Goal: Transaction & Acquisition: Book appointment/travel/reservation

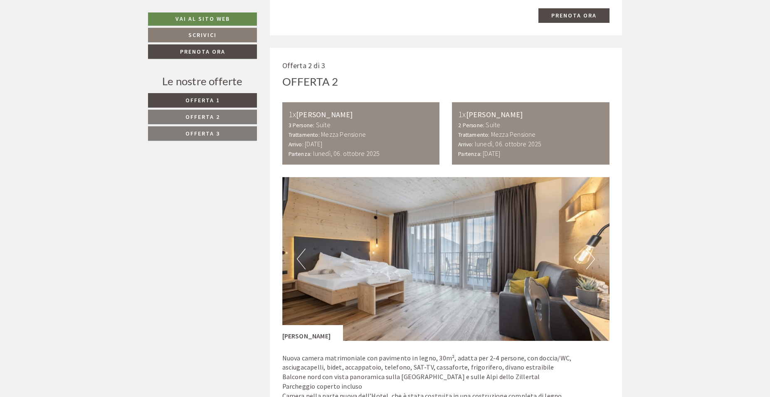
scroll to position [1229, 0]
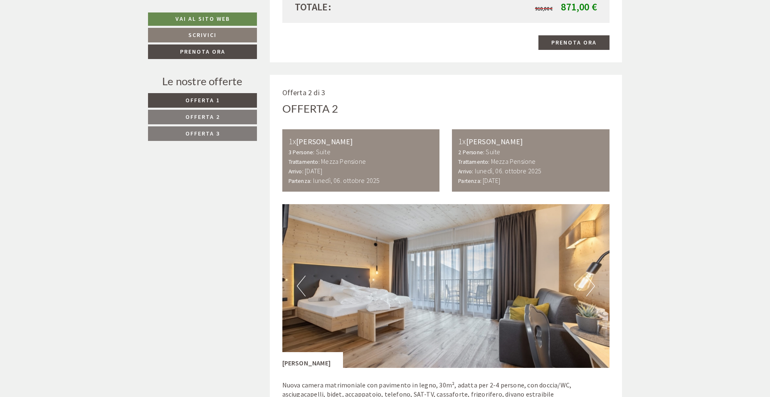
click at [204, 116] on span "Offerta 2" at bounding box center [202, 116] width 34 height 7
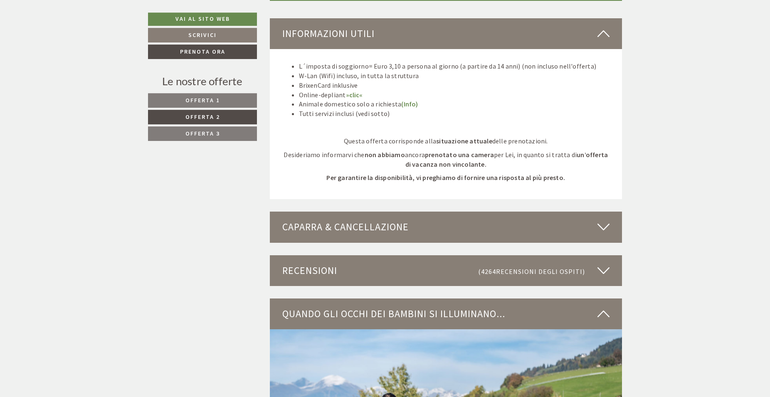
scroll to position [1339, 0]
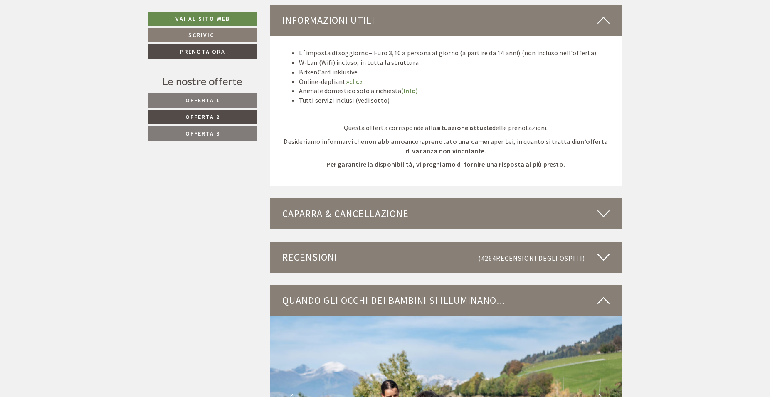
click at [482, 213] on div "Caparra & cancellazione" at bounding box center [446, 213] width 352 height 31
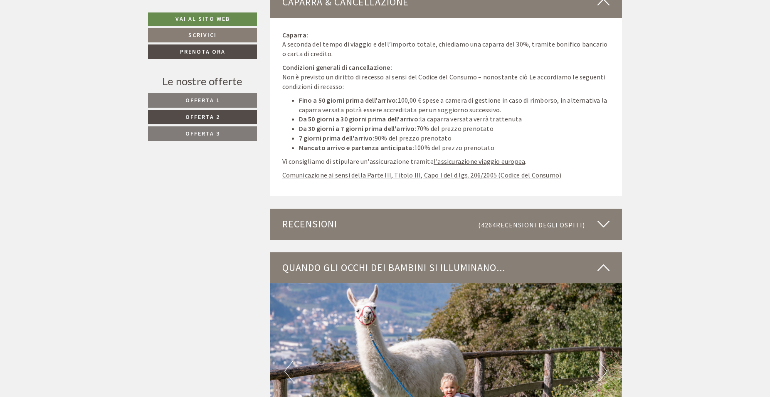
scroll to position [1551, 0]
click at [468, 227] on div "Recensioni (4264 Recensioni degli ospiti )" at bounding box center [446, 223] width 352 height 31
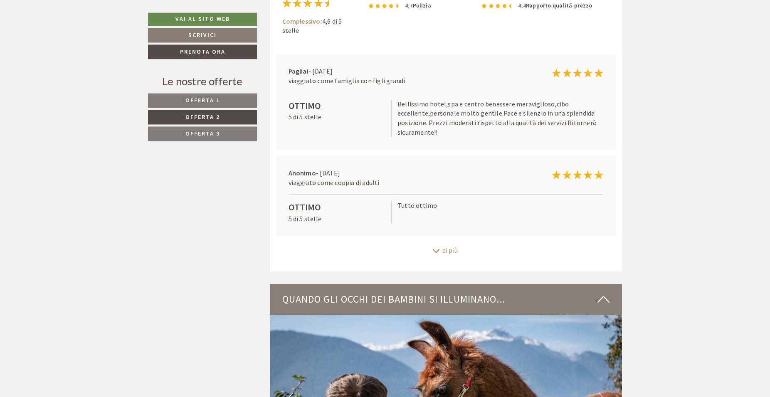
scroll to position [1890, 0]
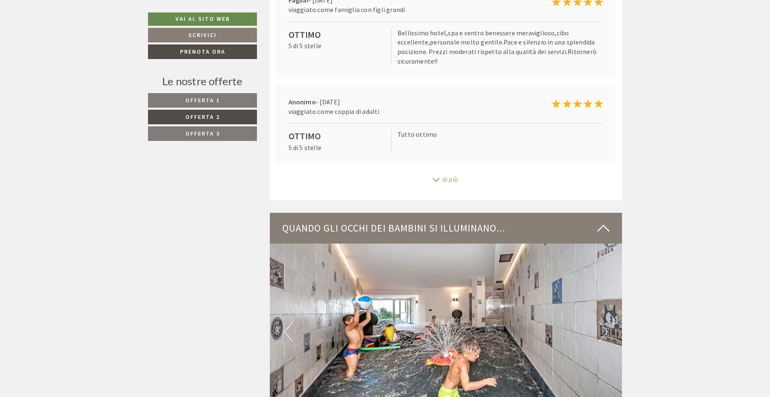
click at [443, 178] on div "di più" at bounding box center [446, 179] width 352 height 16
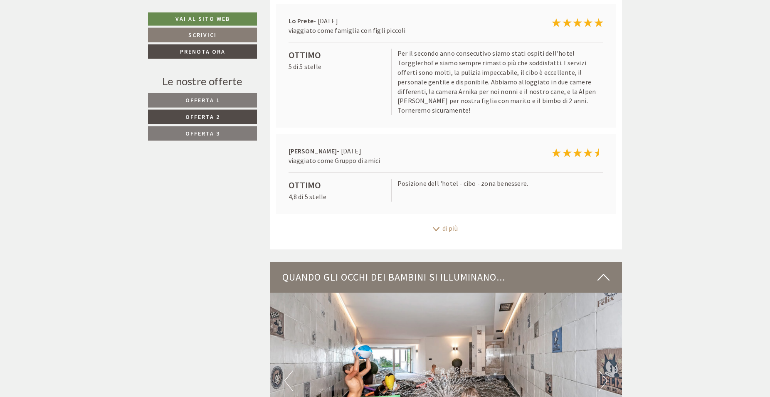
scroll to position [2059, 0]
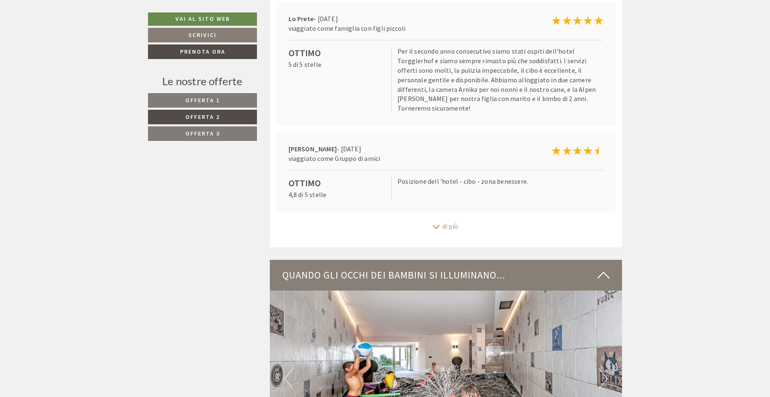
click at [438, 224] on icon at bounding box center [436, 226] width 8 height 4
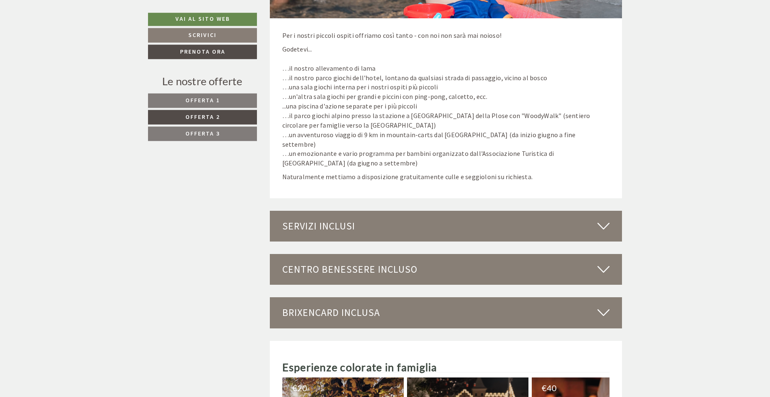
scroll to position [2695, 0]
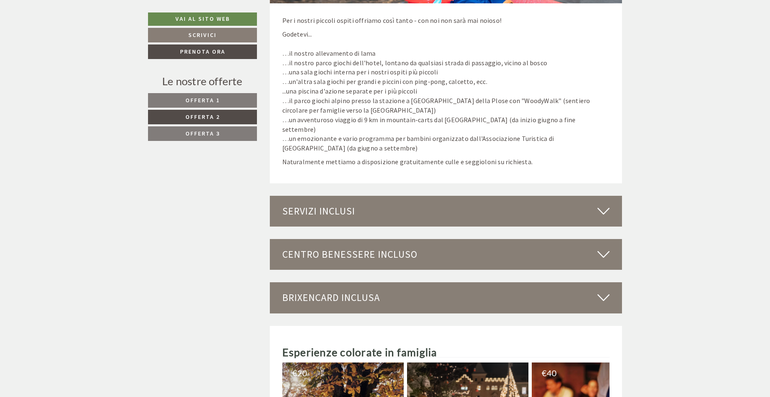
click at [444, 196] on div "Servizi inclusi" at bounding box center [446, 211] width 352 height 31
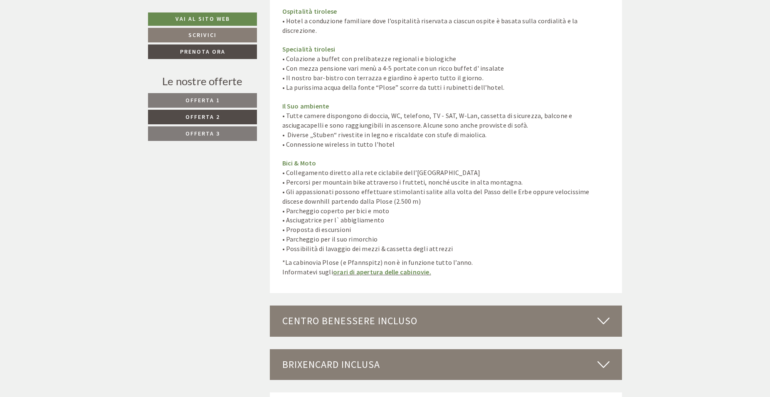
scroll to position [3289, 0]
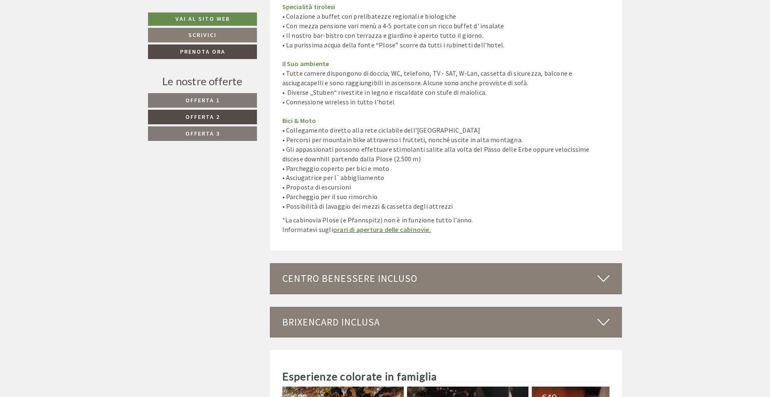
click at [431, 263] on div "Centro benessere incluso" at bounding box center [446, 278] width 352 height 31
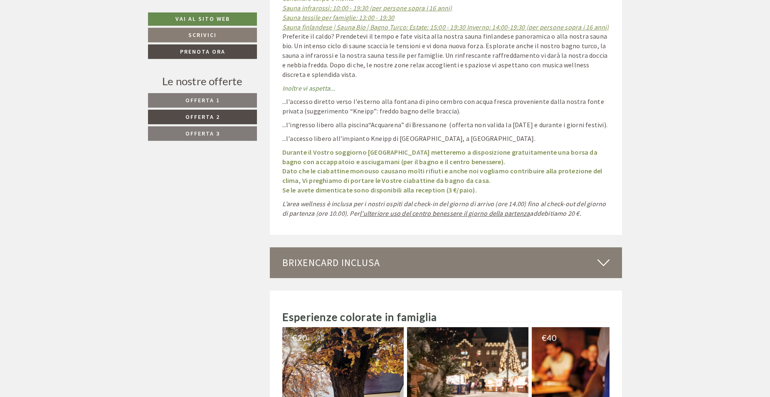
scroll to position [4052, 0]
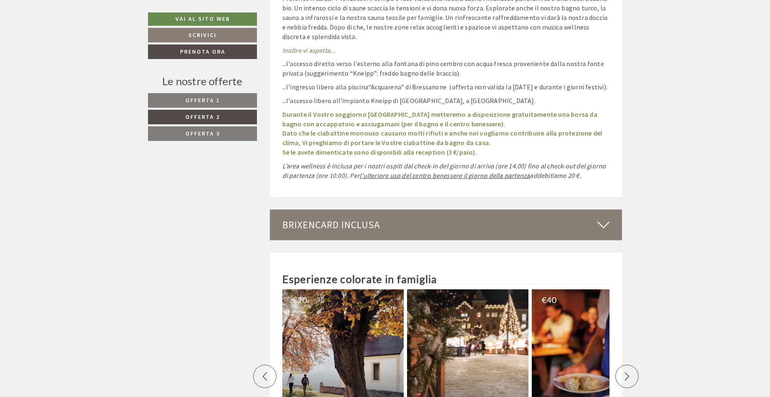
click at [362, 209] on div "BrixenCard inclusa" at bounding box center [446, 224] width 352 height 31
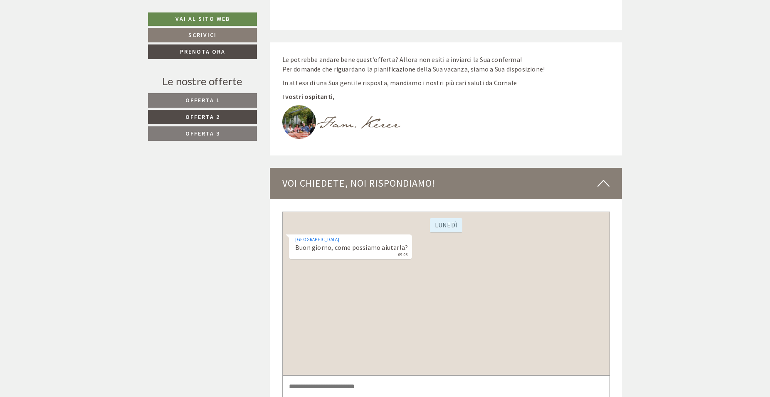
scroll to position [5111, 0]
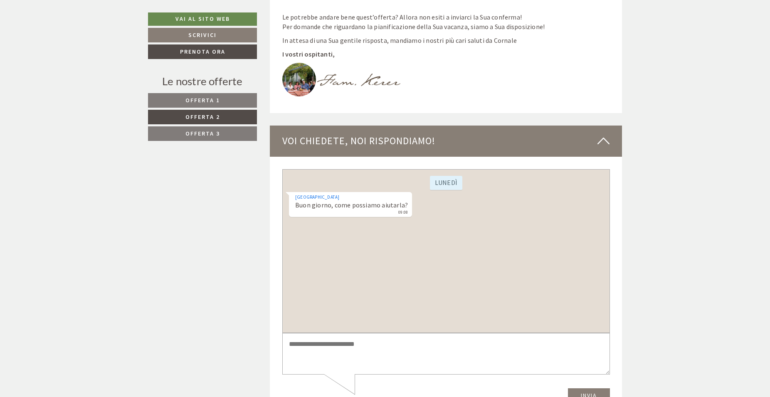
click at [344, 345] on textarea at bounding box center [445, 353] width 327 height 42
click at [209, 118] on span "Offerta 2" at bounding box center [202, 116] width 34 height 7
click at [392, 345] on textarea "**********" at bounding box center [445, 353] width 327 height 42
type textarea "**********"
click at [586, 396] on button "Invia" at bounding box center [588, 395] width 42 height 15
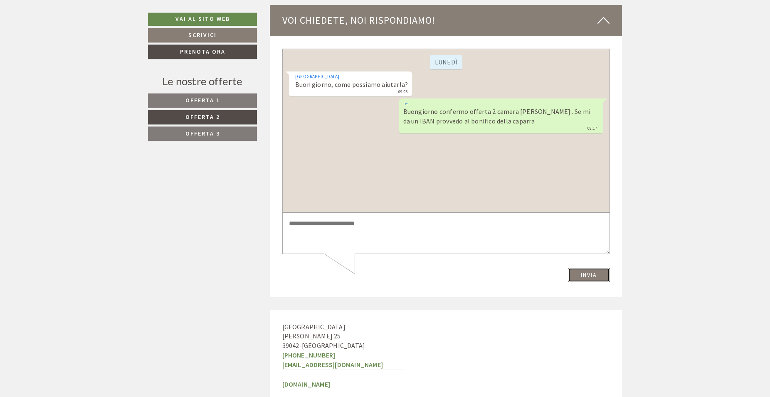
scroll to position [5239, 0]
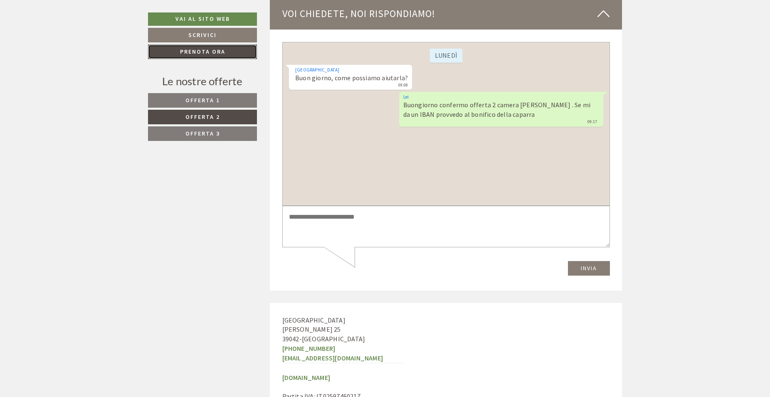
click at [197, 53] on link "Prenota ora" at bounding box center [202, 51] width 109 height 15
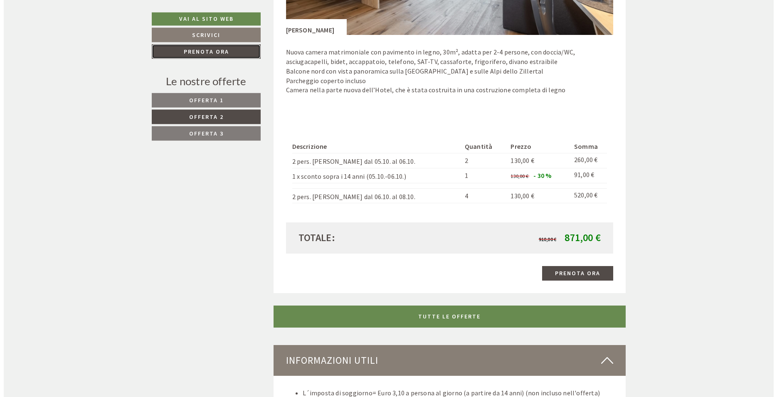
scroll to position [1000, 0]
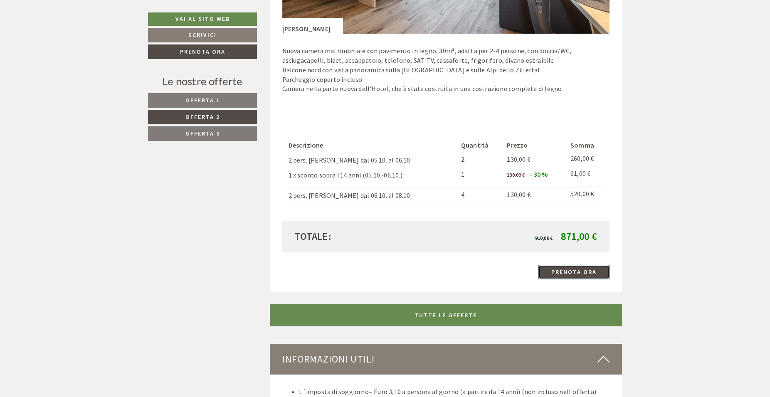
click at [557, 267] on link "Prenota ora" at bounding box center [573, 272] width 71 height 15
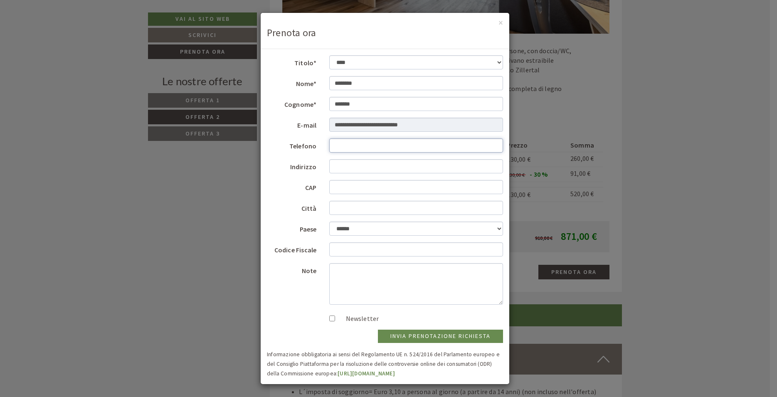
click at [357, 143] on input "Telefono" at bounding box center [416, 145] width 174 height 14
type input "**********"
click at [359, 170] on input "Indirizzo" at bounding box center [416, 166] width 174 height 14
type input "**********"
click at [366, 180] on input "CAP" at bounding box center [416, 187] width 174 height 14
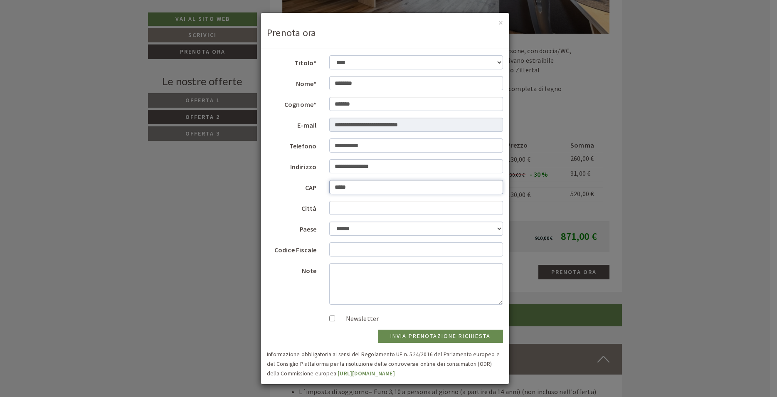
type input "*****"
click at [370, 209] on input "Città" at bounding box center [416, 208] width 174 height 14
type input "*********"
click at [359, 248] on input "Codice Fiscale" at bounding box center [416, 249] width 174 height 14
type input "**********"
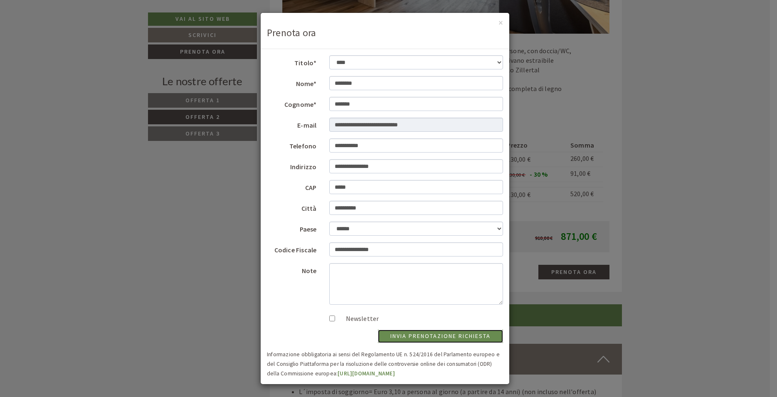
click at [406, 336] on button "invia prenotazione richiesta" at bounding box center [440, 336] width 125 height 13
